Goal: Task Accomplishment & Management: Use online tool/utility

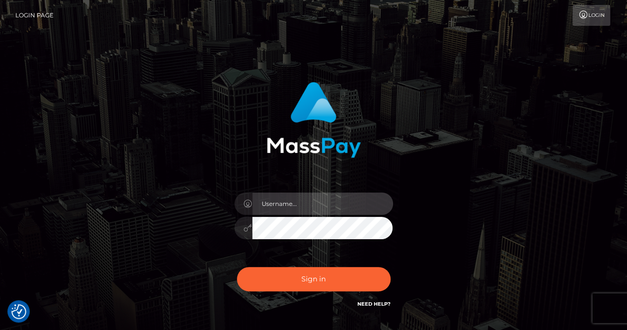
click at [292, 201] on input "text" at bounding box center [322, 203] width 141 height 22
paste input "pranav"
type input "pranav"
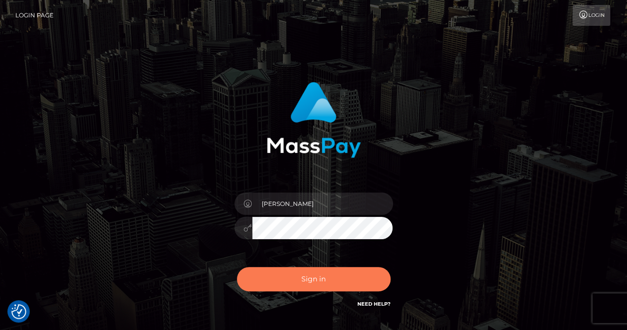
click at [285, 284] on button "Sign in" at bounding box center [314, 279] width 154 height 24
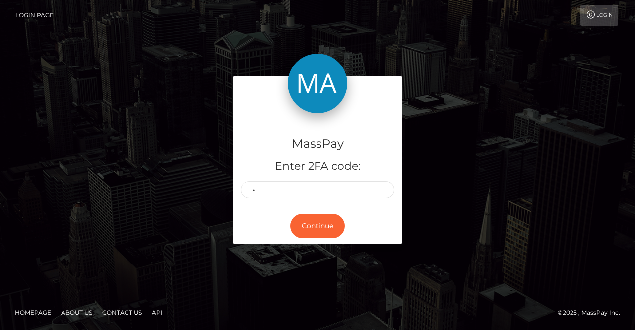
type input "6"
type input "9"
type input "6"
type input "3"
type input "2"
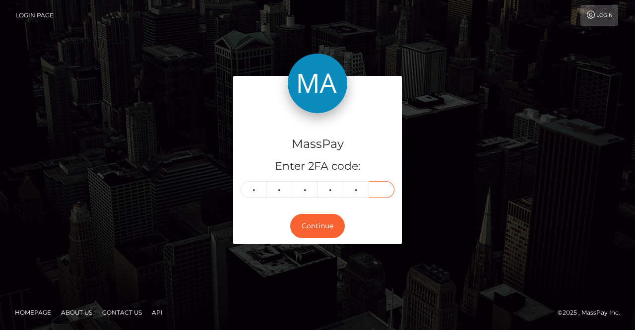
type input "7"
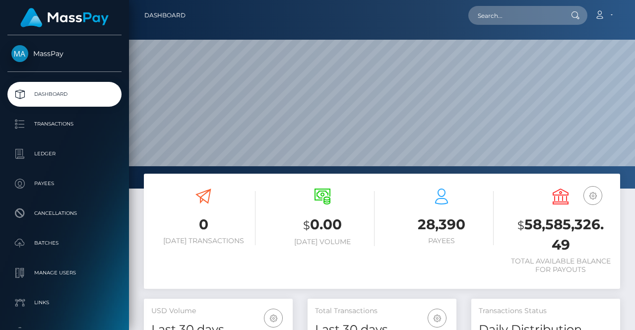
scroll to position [176, 149]
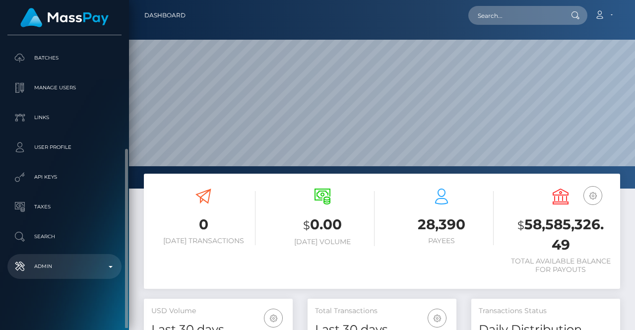
click at [106, 270] on p "Admin" at bounding box center [64, 266] width 106 height 15
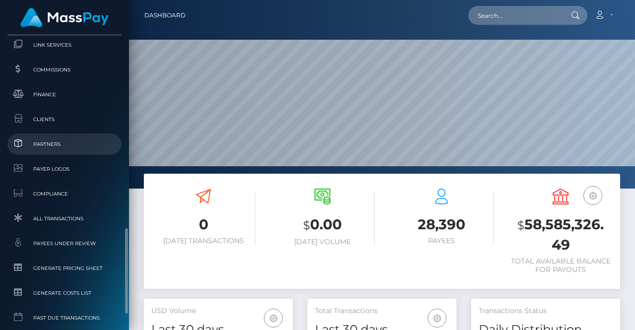
scroll to position [563, 0]
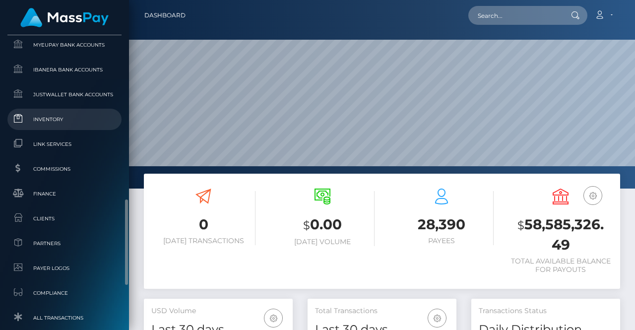
click at [65, 126] on link "Inventory" at bounding box center [64, 119] width 114 height 21
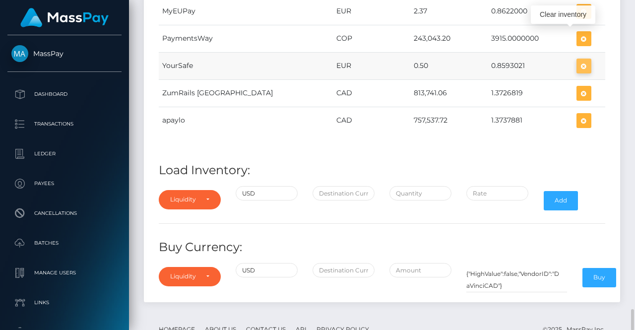
scroll to position [4989, 476]
click at [578, 60] on icon "button" at bounding box center [584, 66] width 12 height 12
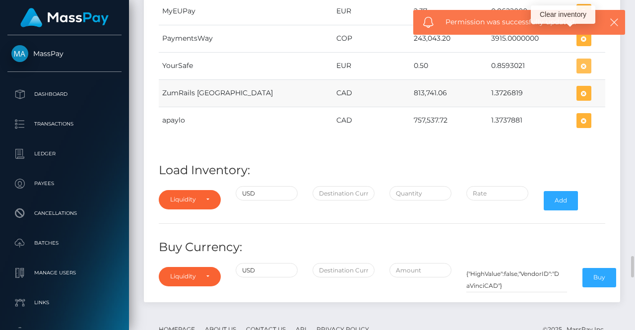
scroll to position [4722, 0]
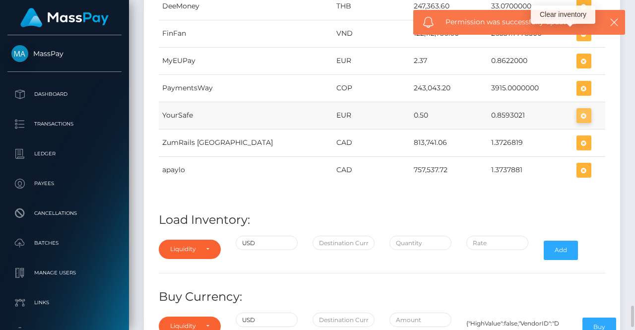
click at [578, 110] on icon "button" at bounding box center [584, 116] width 12 height 12
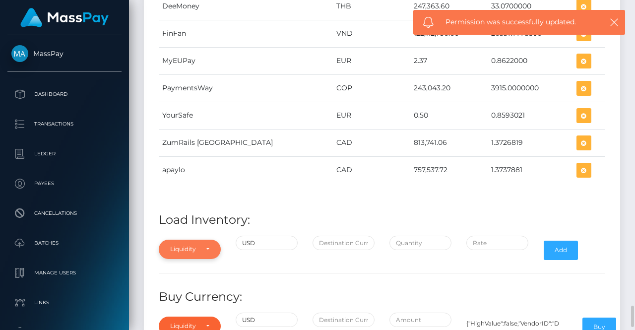
click at [204, 245] on div "Liquidity Provider" at bounding box center [189, 249] width 39 height 8
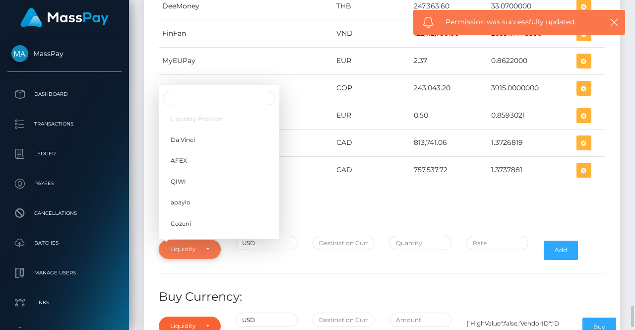
scroll to position [157, 0]
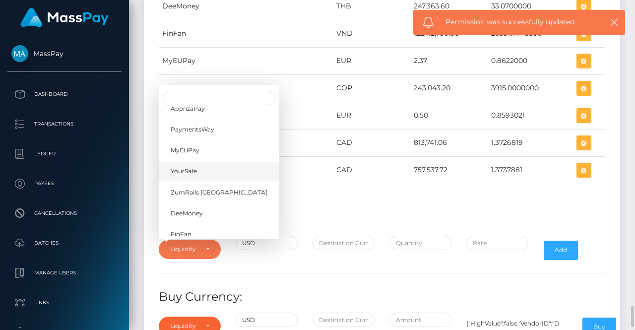
click at [200, 162] on link "YourSafe" at bounding box center [219, 171] width 120 height 18
select select "YourSafe"
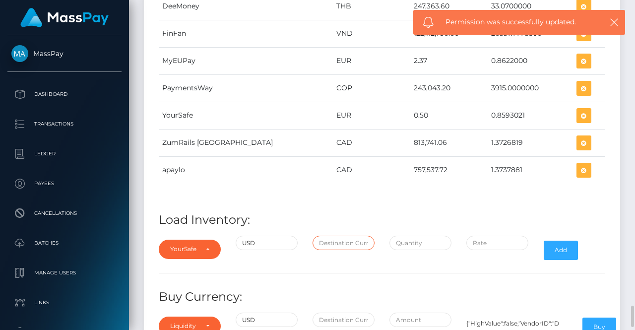
click at [339, 235] on input "text" at bounding box center [343, 242] width 62 height 14
type input "EUR"
click at [415, 235] on input "text" at bounding box center [420, 242] width 62 height 14
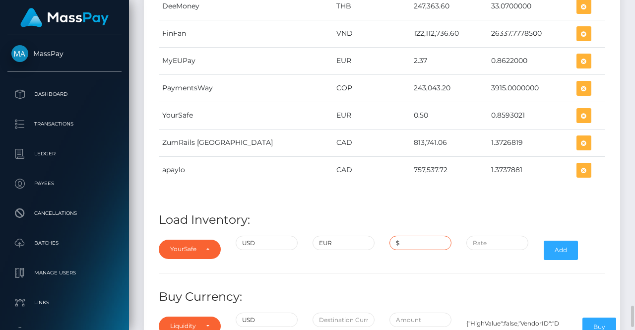
click at [406, 235] on input "$" at bounding box center [420, 242] width 62 height 14
paste input "199,557.7200000"
type input "$199,557.7200000"
click at [493, 235] on input "$" at bounding box center [497, 242] width 62 height 14
paste input "0.8491458"
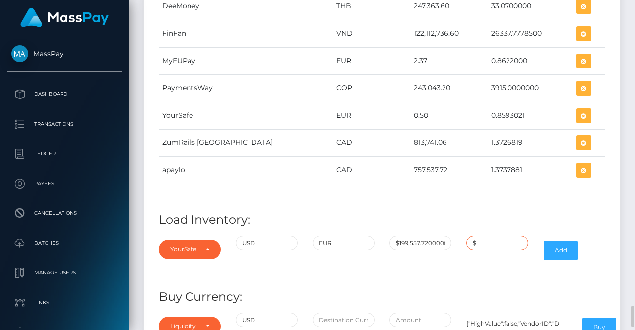
type input "$0.8491458"
click at [560, 240] on button "Add" at bounding box center [560, 249] width 34 height 19
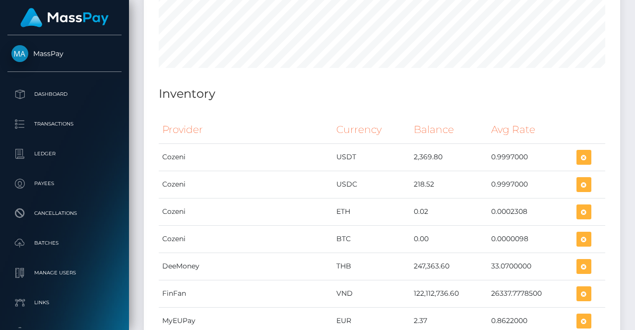
scroll to position [4710, 0]
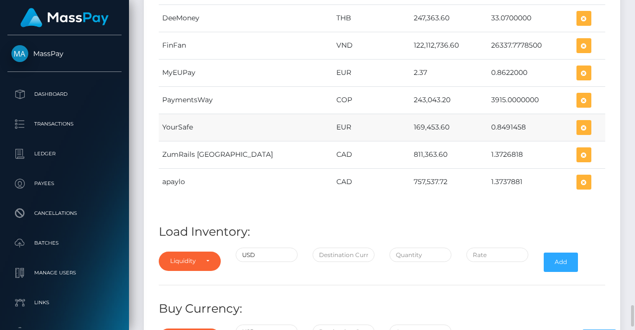
drag, startPoint x: 374, startPoint y: 96, endPoint x: 409, endPoint y: 96, distance: 34.7
click at [410, 114] on td "169,453.60" at bounding box center [448, 127] width 77 height 27
copy td "169,453.60"
drag, startPoint x: 467, startPoint y: 95, endPoint x: 500, endPoint y: 96, distance: 33.7
click at [500, 114] on td "0.8491458" at bounding box center [529, 127] width 85 height 27
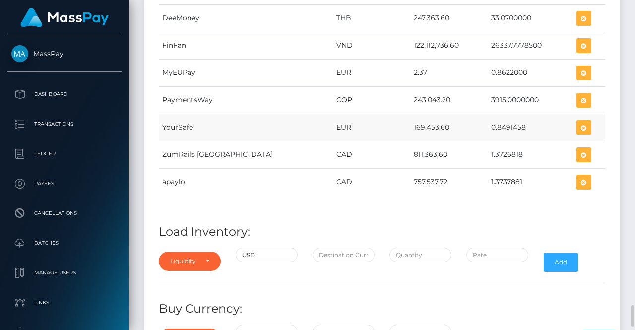
copy td "0.8491458"
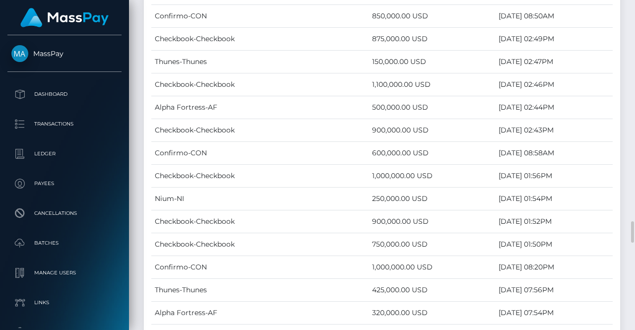
scroll to position [3322, 0]
